Goal: Information Seeking & Learning: Learn about a topic

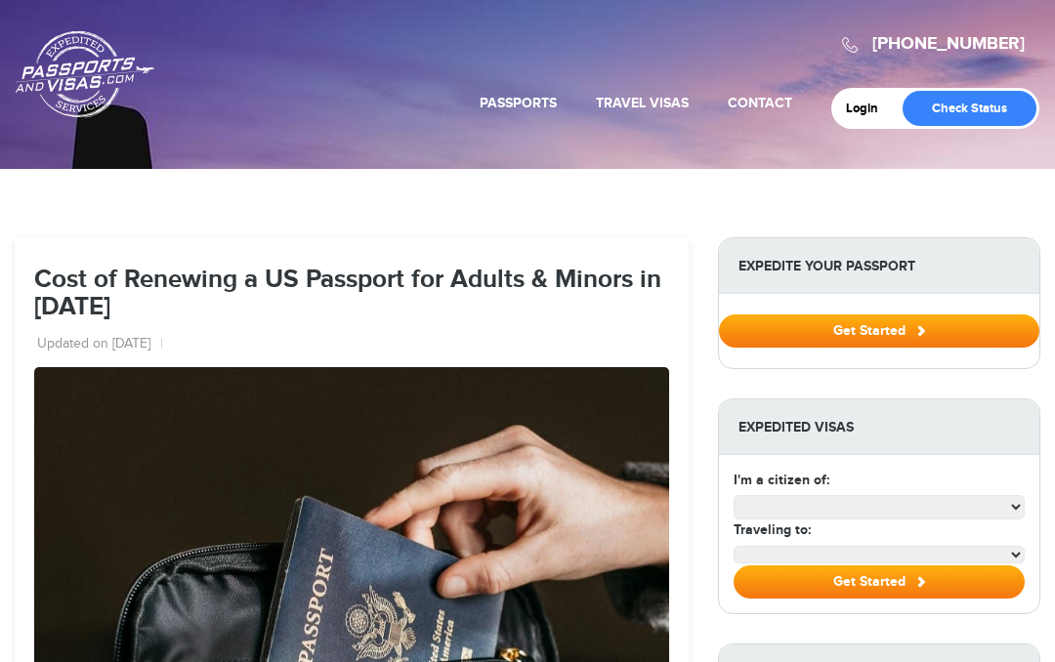
scroll to position [3534, 0]
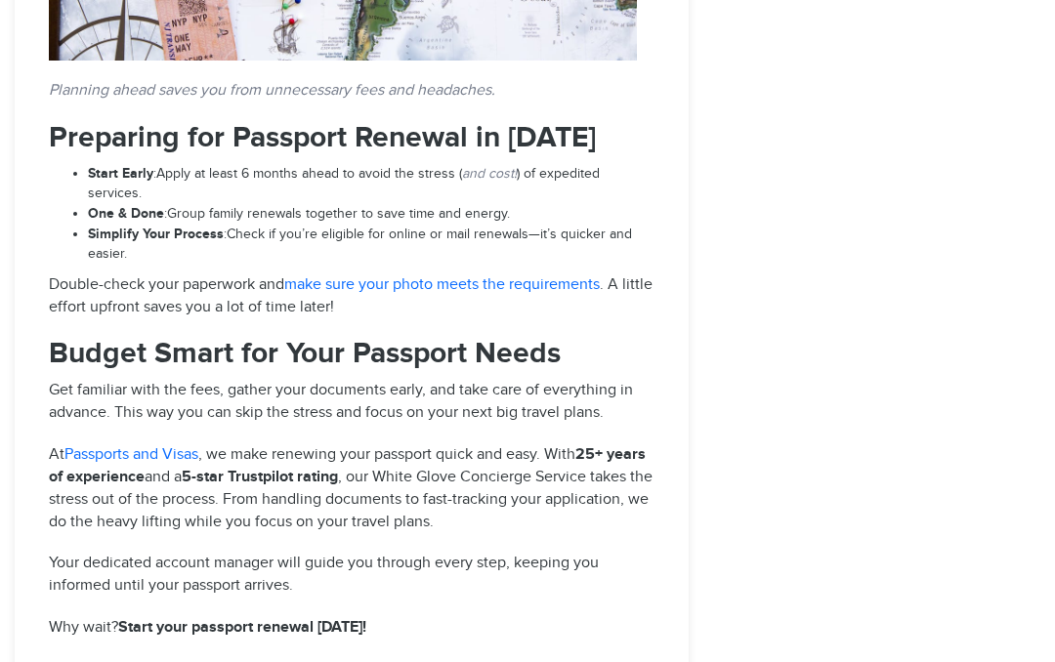
select select "**********"
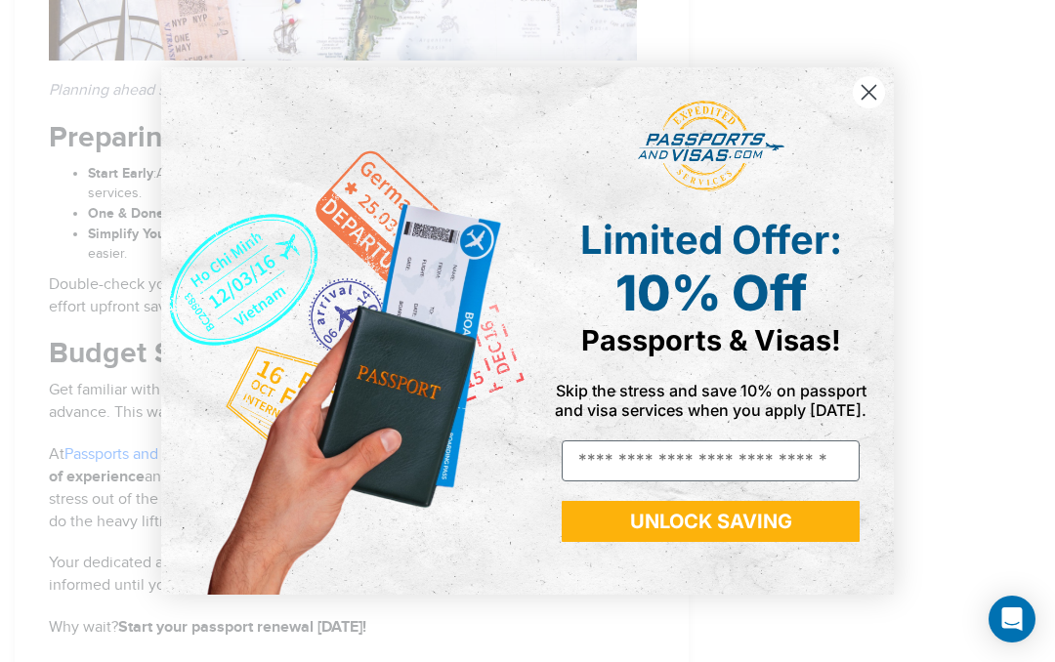
click at [873, 83] on circle "Close dialog" at bounding box center [869, 92] width 32 height 32
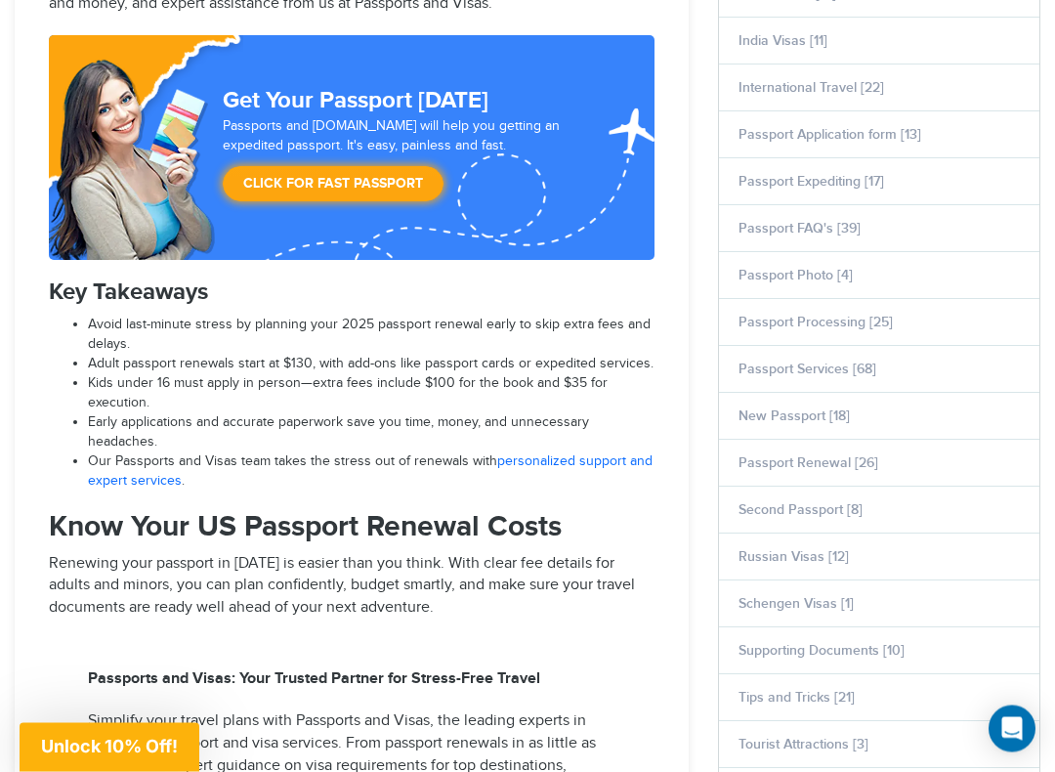
scroll to position [843, 0]
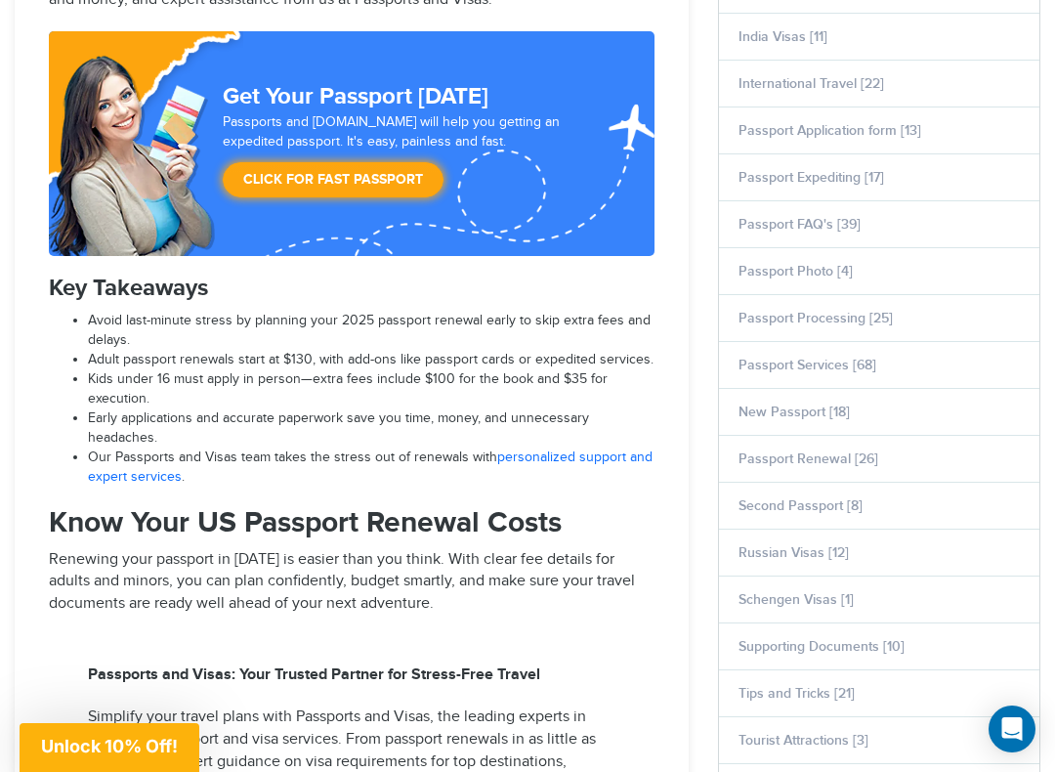
click at [864, 458] on link "Passport Renewal [26]" at bounding box center [808, 458] width 140 height 17
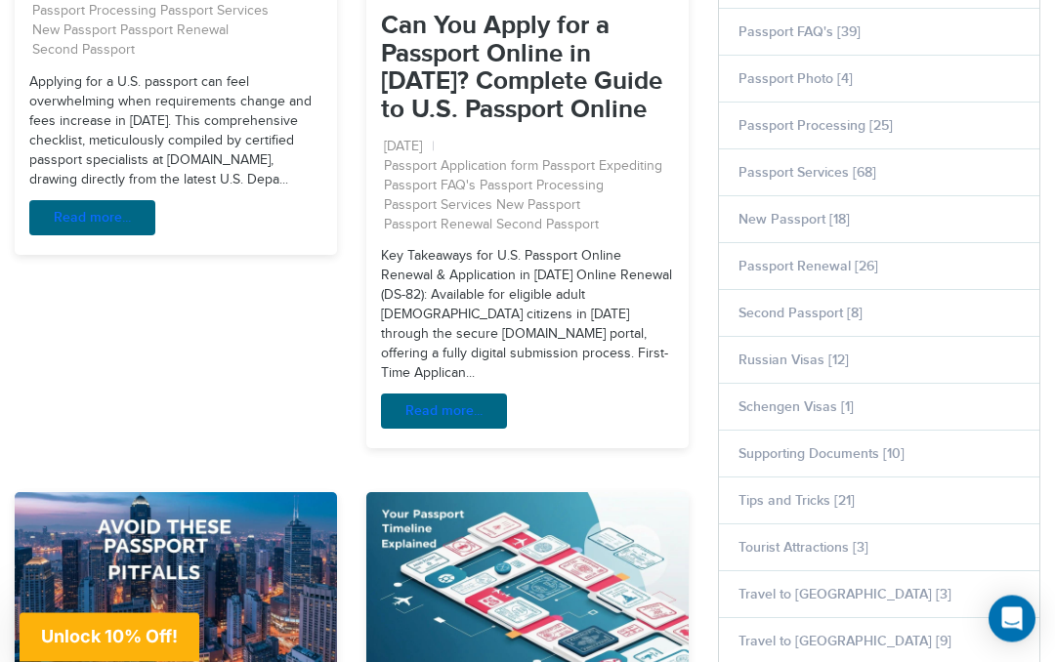
scroll to position [987, 0]
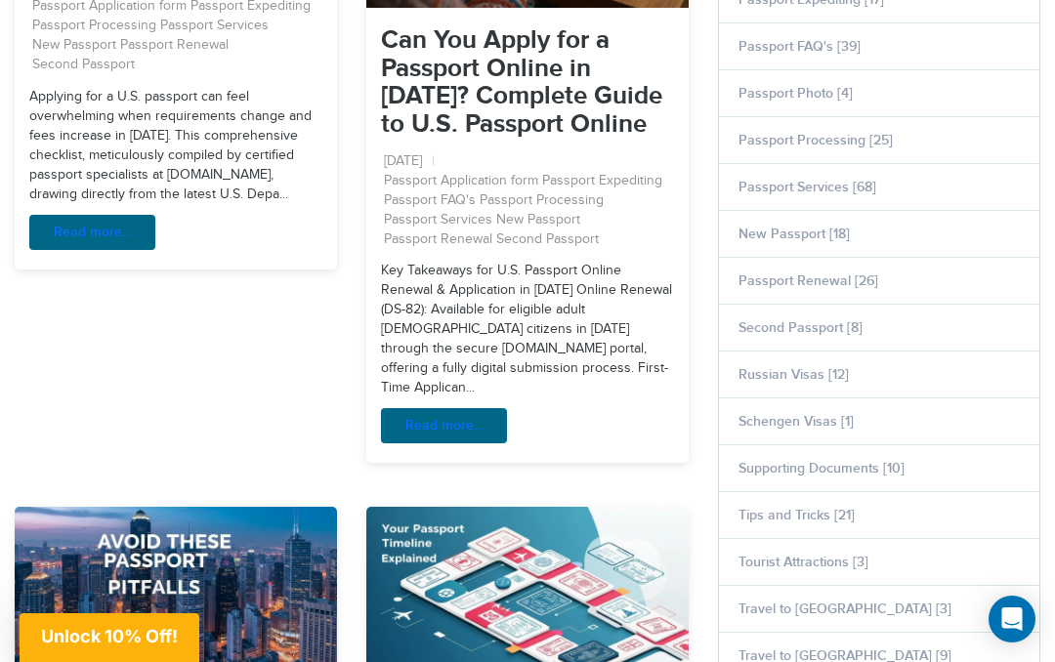
click at [828, 283] on link "Passport Renewal [26]" at bounding box center [808, 281] width 140 height 17
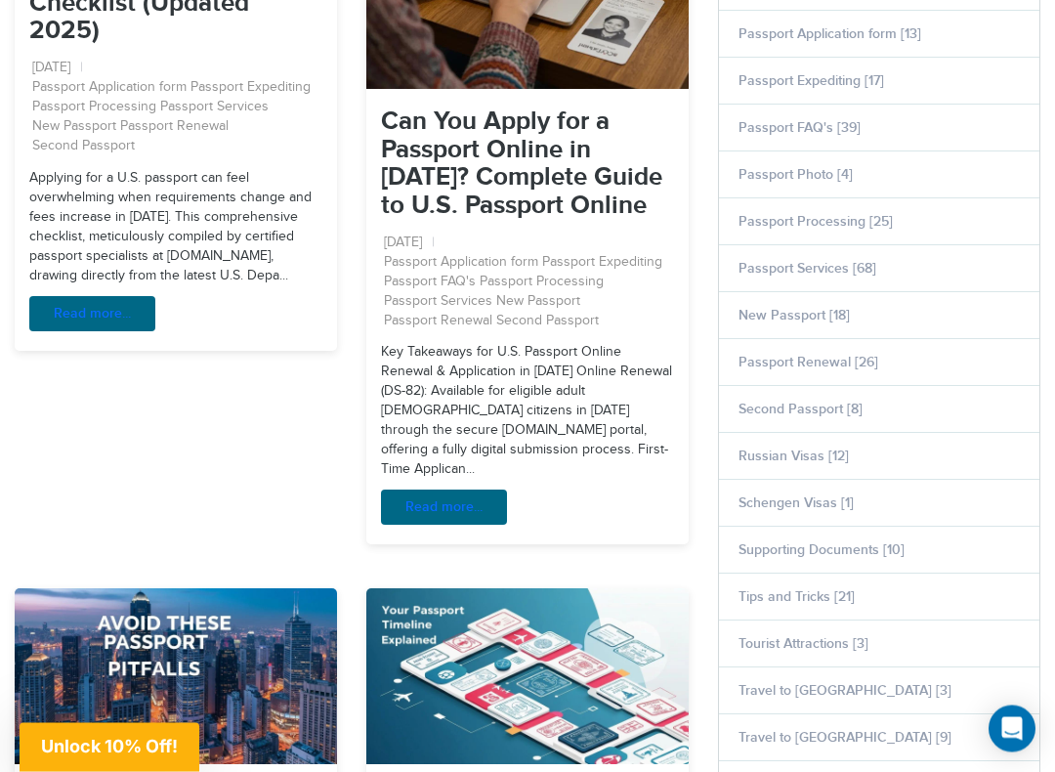
scroll to position [907, 0]
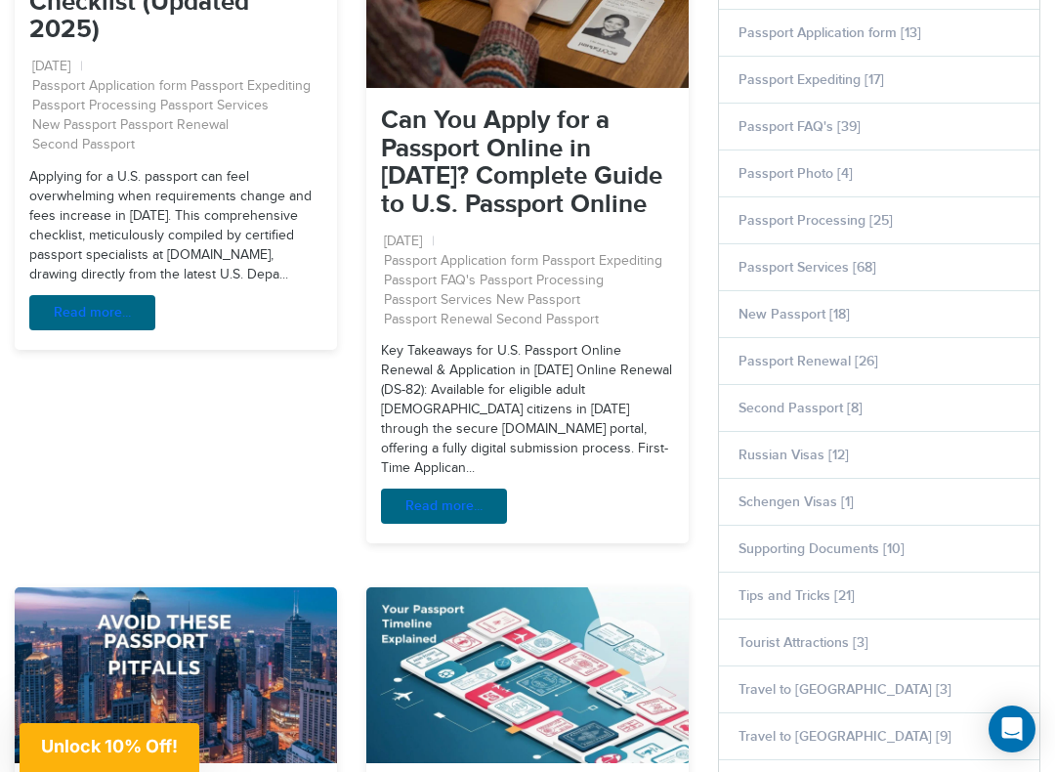
click at [872, 364] on link "Passport Renewal [26]" at bounding box center [808, 361] width 140 height 17
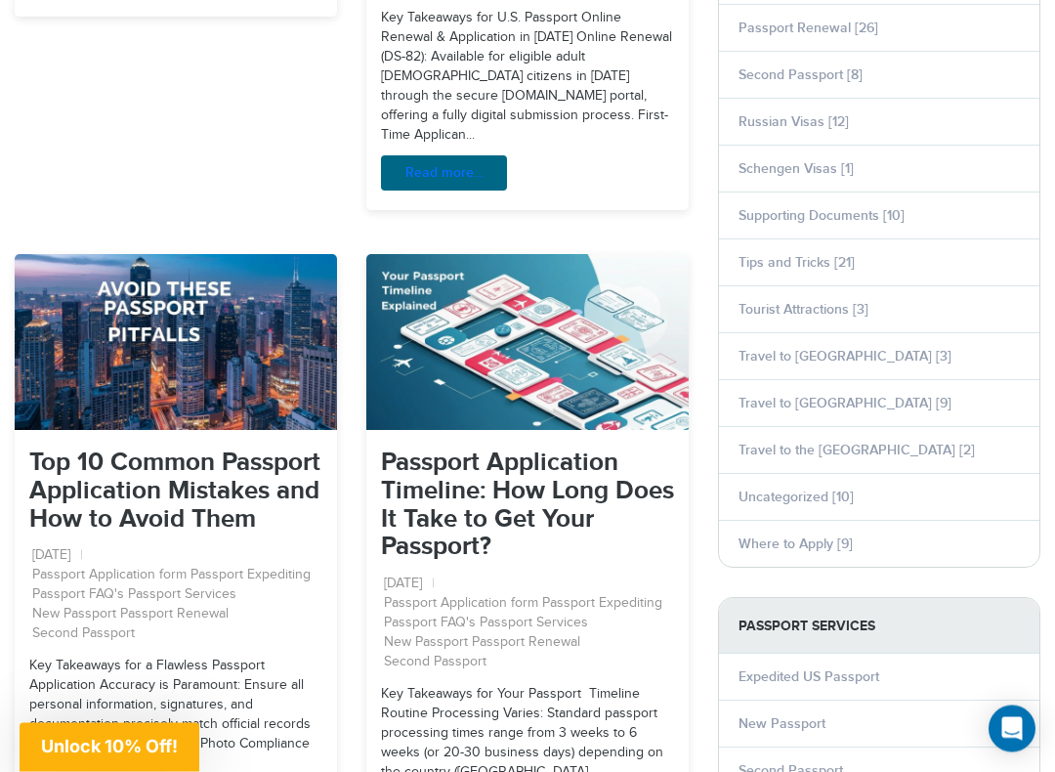
scroll to position [1240, 0]
